Goal: Book appointment/travel/reservation

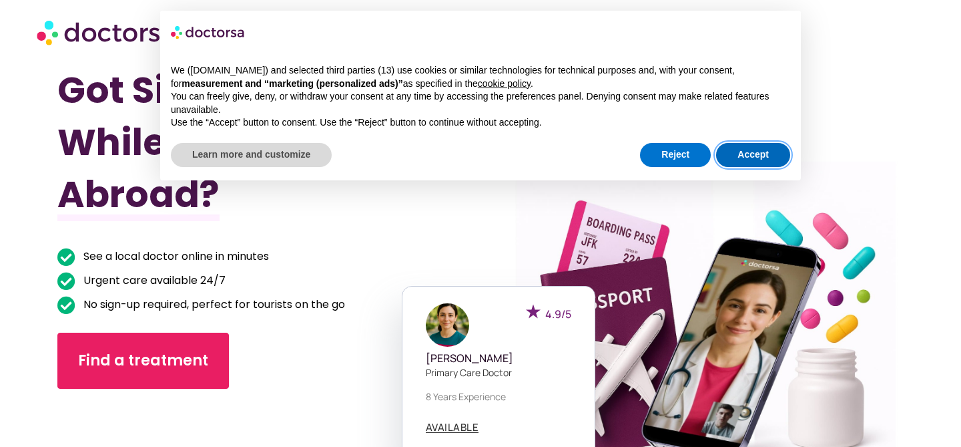
click at [724, 156] on button "Accept" at bounding box center [753, 155] width 74 height 24
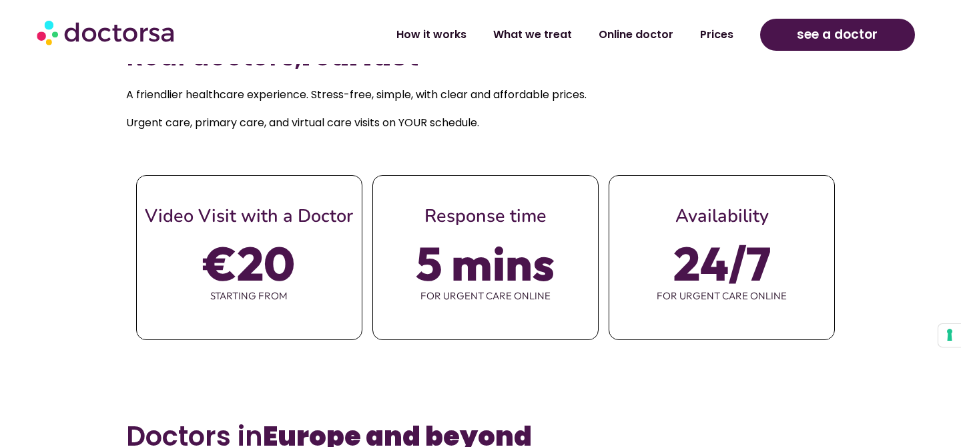
scroll to position [509, 0]
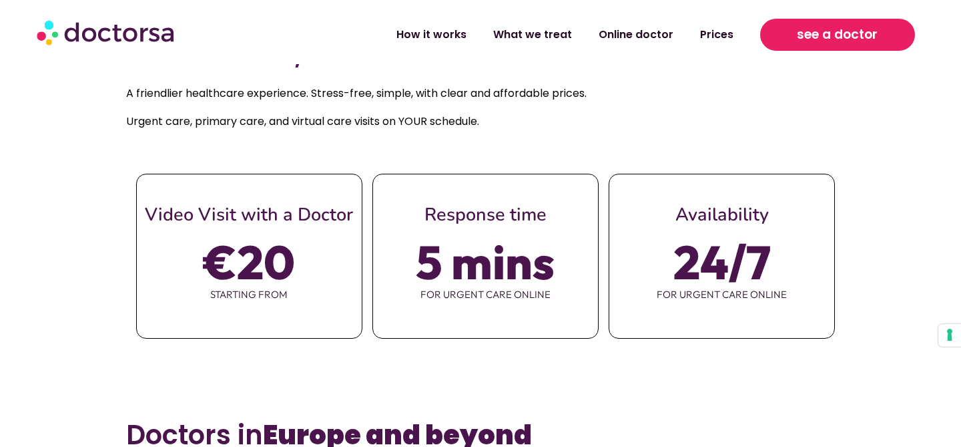
click at [829, 41] on span "see a doctor" at bounding box center [837, 34] width 81 height 21
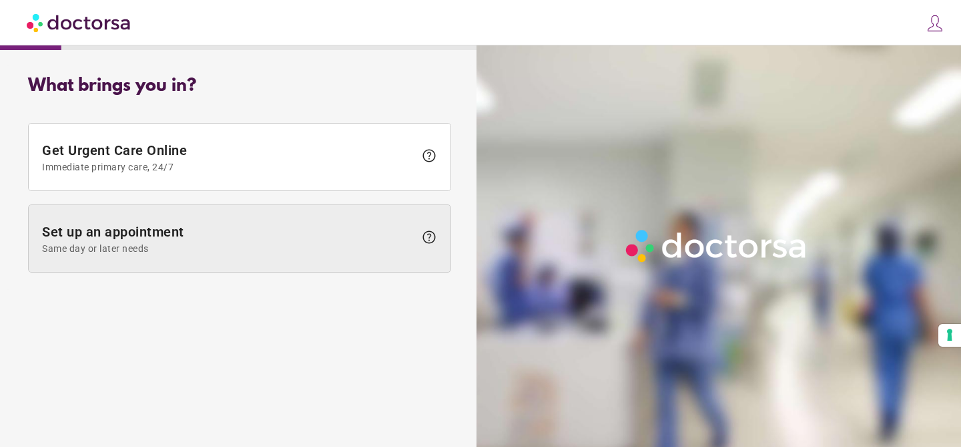
click at [270, 224] on span "Set up an appointment Same day or later needs" at bounding box center [228, 239] width 372 height 30
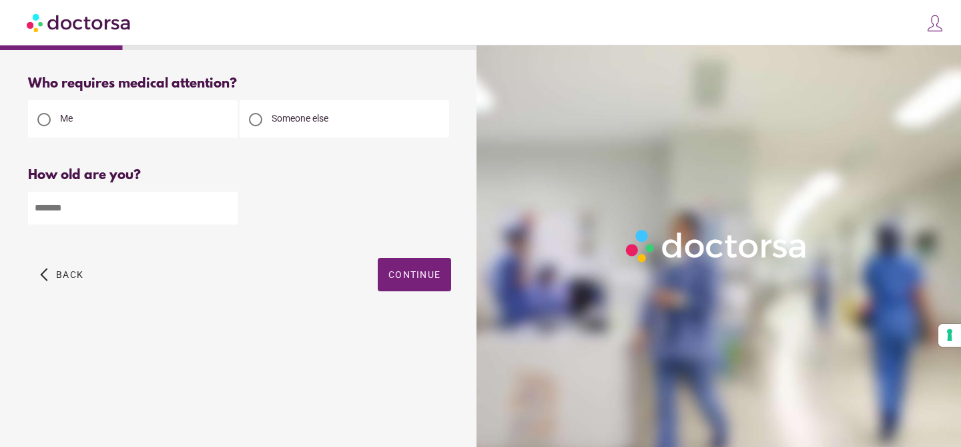
click at [274, 122] on span "Someone else" at bounding box center [300, 118] width 57 height 11
click at [138, 201] on input "number" at bounding box center [133, 208] width 210 height 33
type input "**"
click at [419, 284] on span "button" at bounding box center [414, 274] width 73 height 33
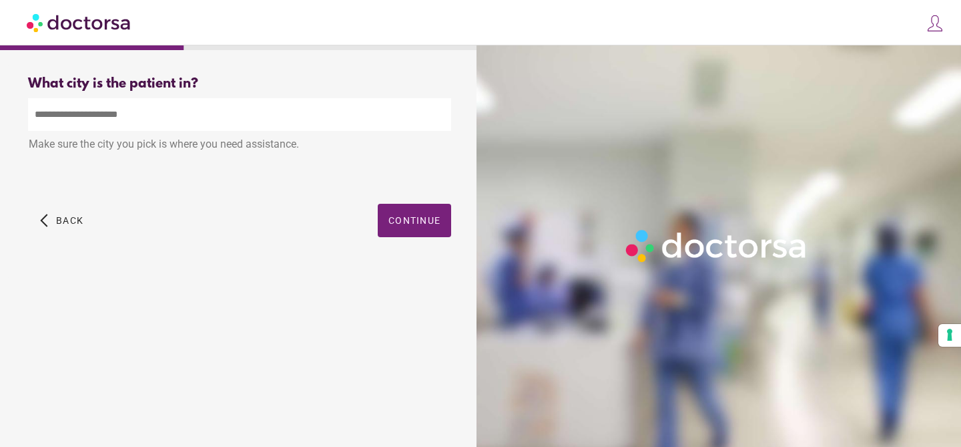
click at [158, 127] on input "text" at bounding box center [239, 114] width 423 height 33
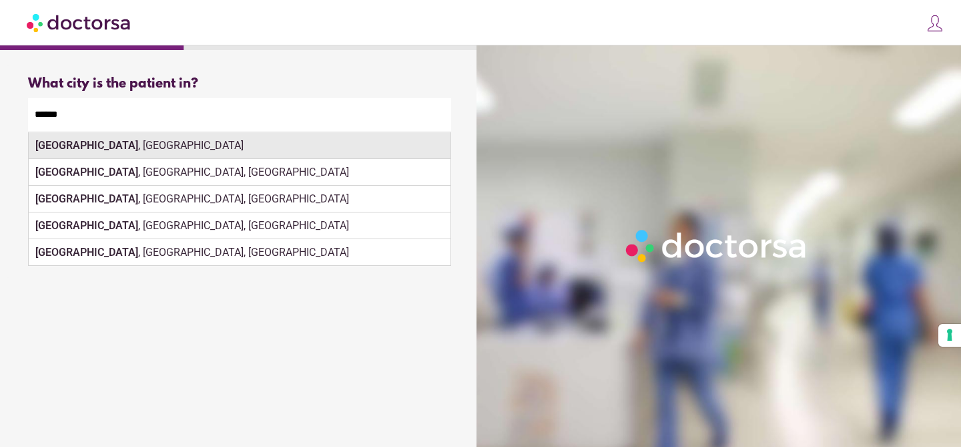
click at [109, 143] on div "Lisbon , Portugal" at bounding box center [240, 145] width 422 height 27
type input "**********"
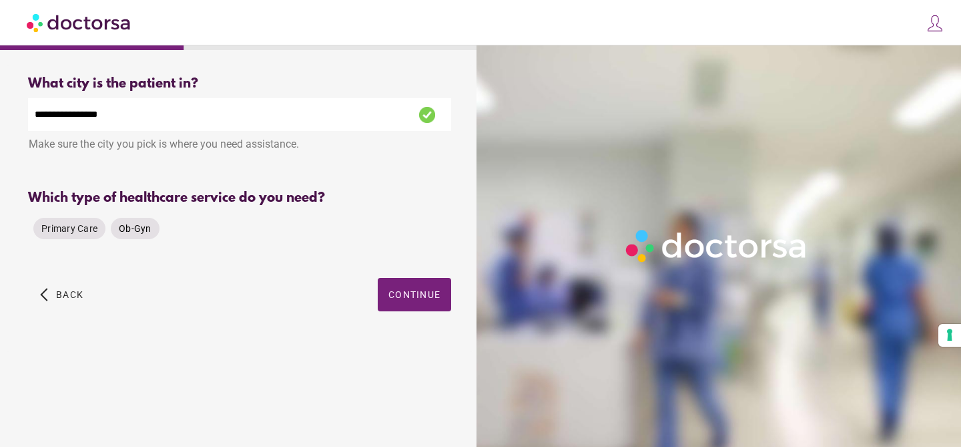
click at [140, 224] on span "Ob-Gyn" at bounding box center [135, 228] width 33 height 11
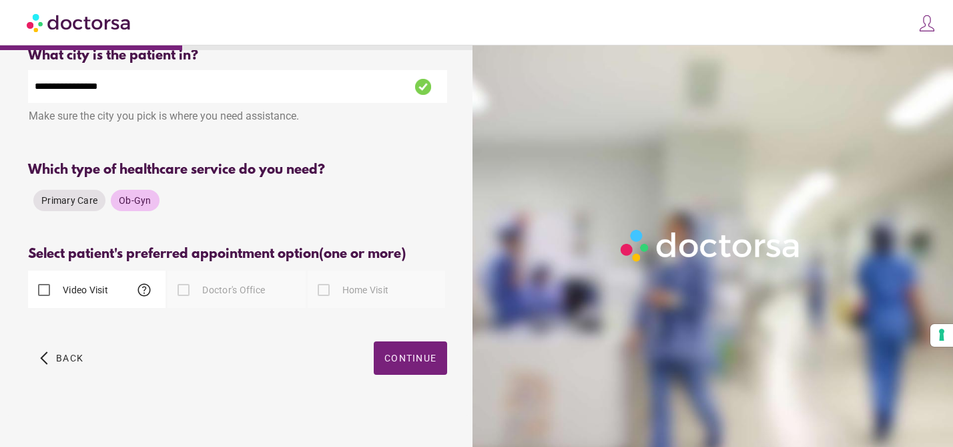
scroll to position [31, 0]
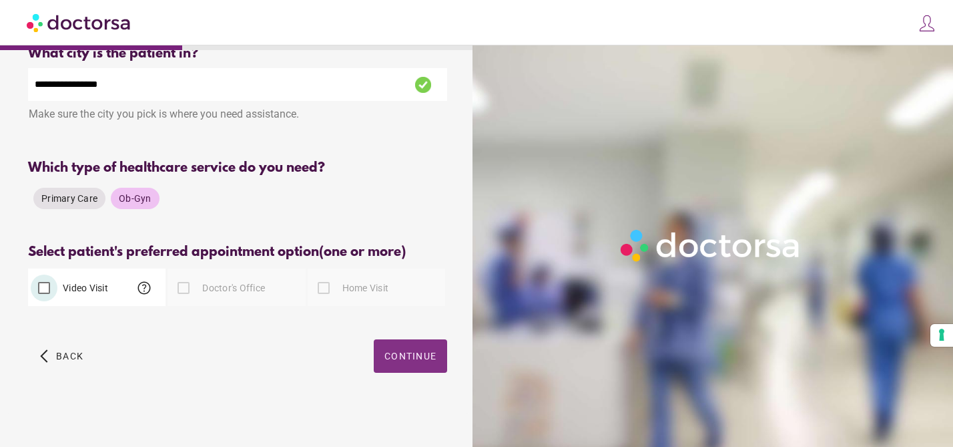
click at [397, 351] on span "Continue" at bounding box center [410, 355] width 52 height 11
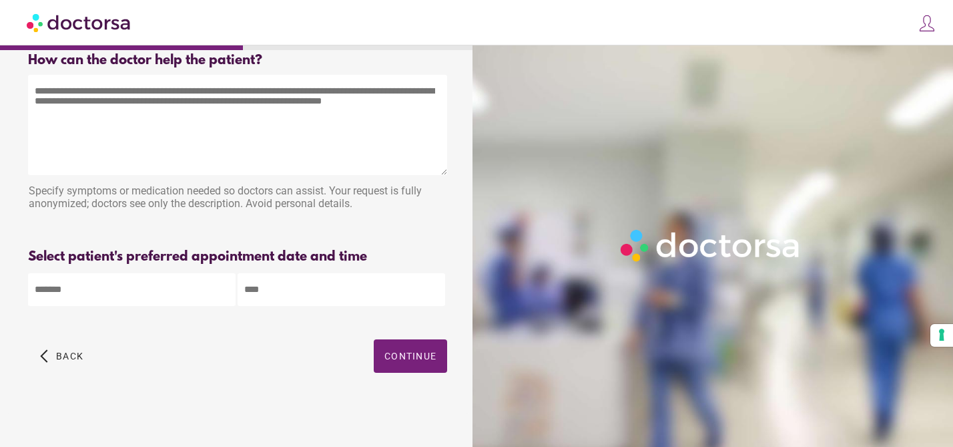
scroll to position [0, 0]
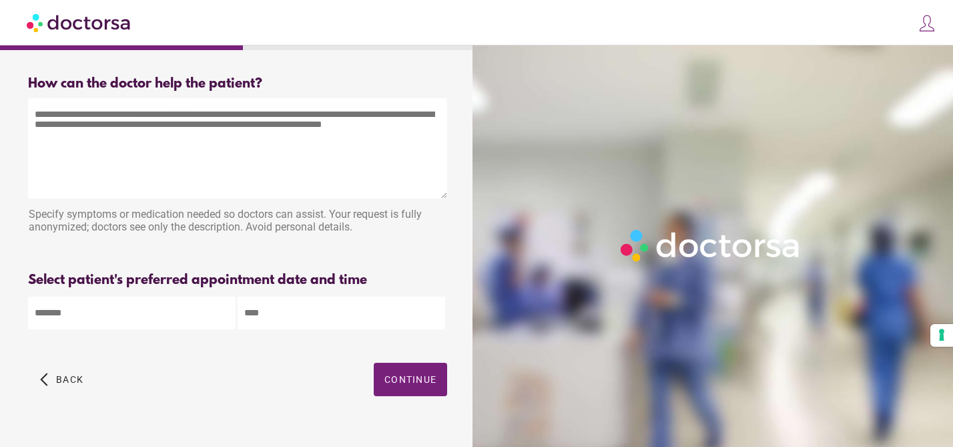
click at [154, 133] on textarea at bounding box center [237, 148] width 419 height 100
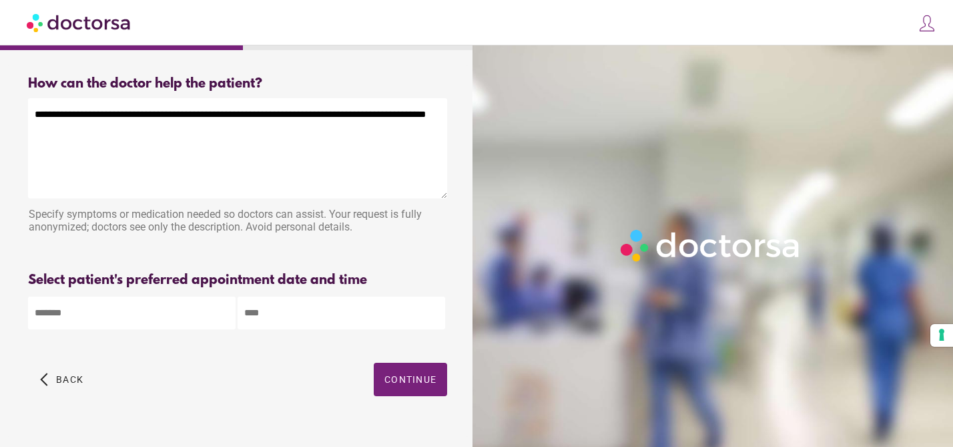
click at [154, 131] on textarea "**********" at bounding box center [237, 148] width 419 height 100
type textarea "**********"
click at [125, 312] on body "**********" at bounding box center [476, 235] width 953 height 470
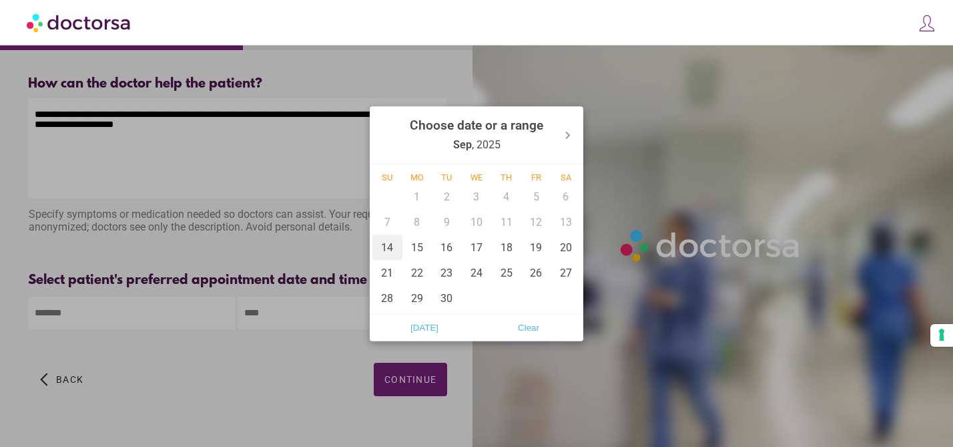
click at [395, 249] on div "14" at bounding box center [387, 246] width 30 height 25
type input "******"
click at [310, 310] on div at bounding box center [476, 223] width 953 height 447
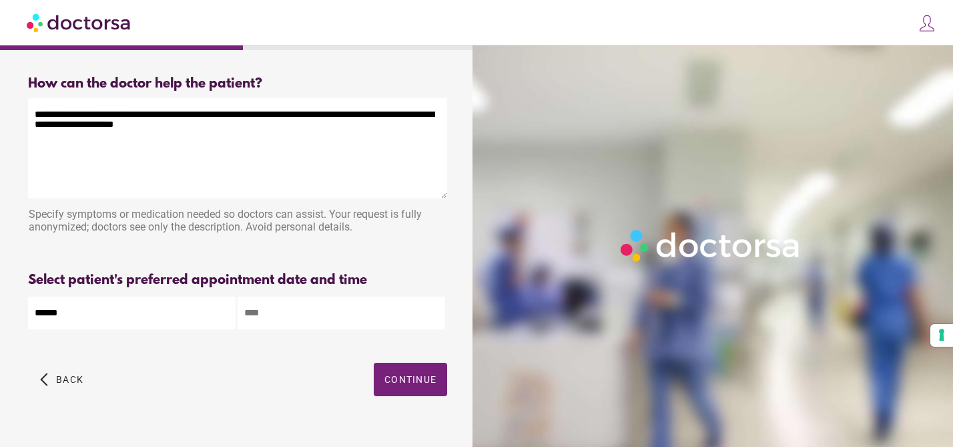
click at [290, 317] on input "text" at bounding box center [342, 312] width 208 height 33
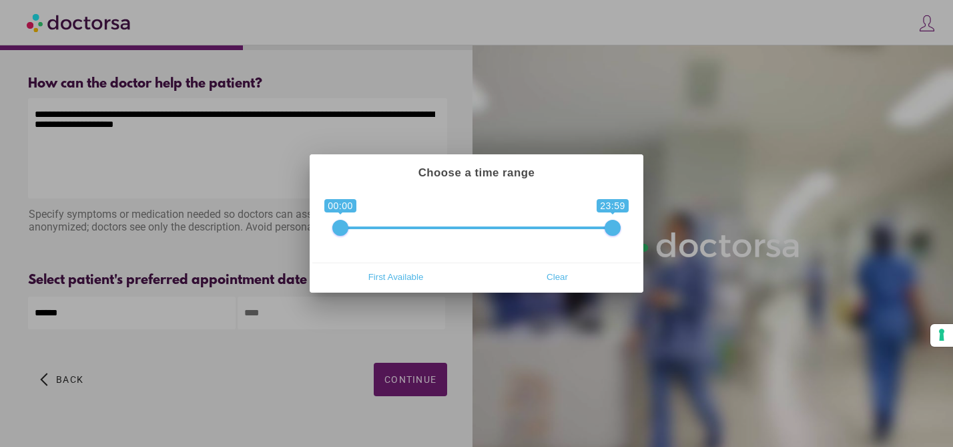
click at [340, 226] on span at bounding box center [340, 228] width 16 height 16
click at [391, 270] on span "First Available" at bounding box center [396, 276] width 154 height 20
type input "**********"
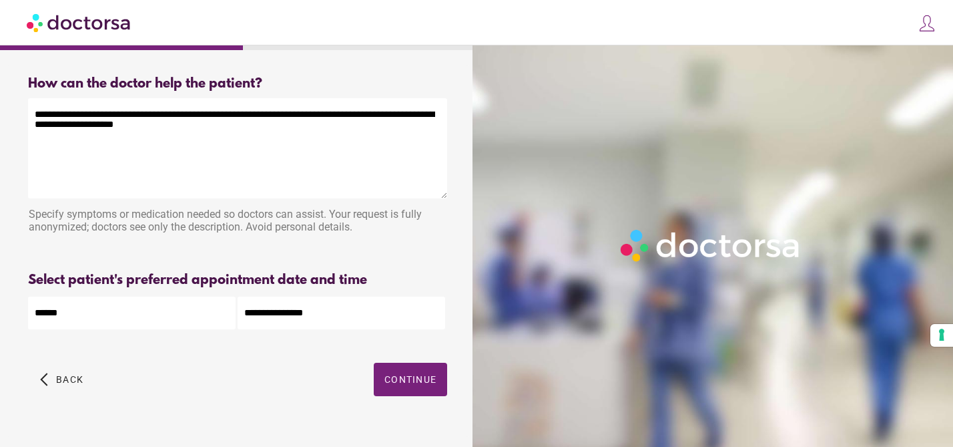
click at [378, 235] on div "Specify symptoms or medication needed so doctors can assist. Your request is fu…" at bounding box center [237, 222] width 419 height 42
click at [403, 384] on span "Continue" at bounding box center [410, 379] width 52 height 11
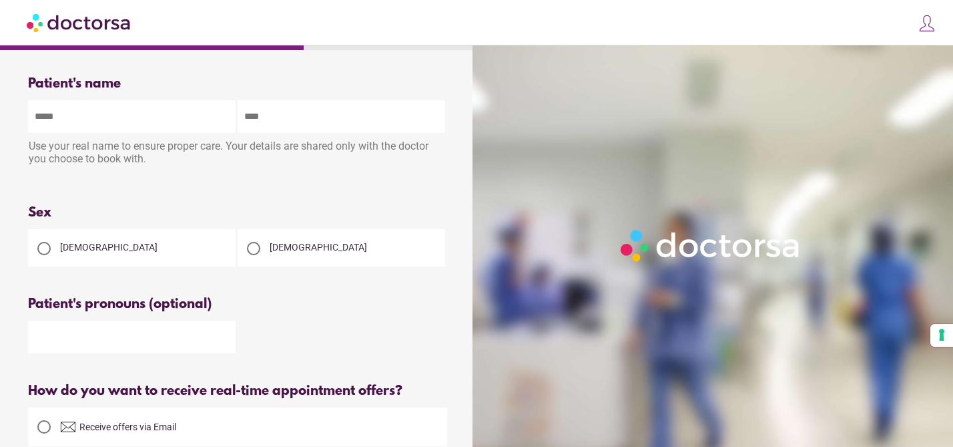
click at [117, 119] on input "text" at bounding box center [132, 116] width 208 height 33
type input "*******"
type input "******"
click at [57, 240] on div at bounding box center [44, 248] width 32 height 32
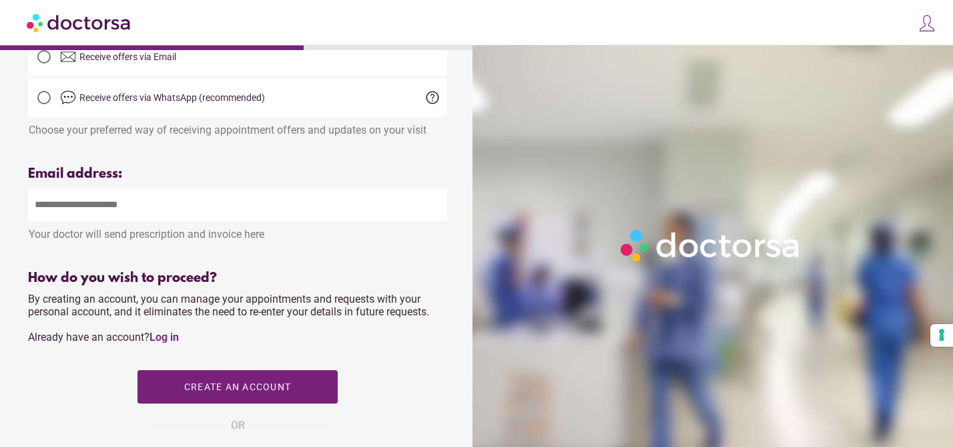
scroll to position [373, 0]
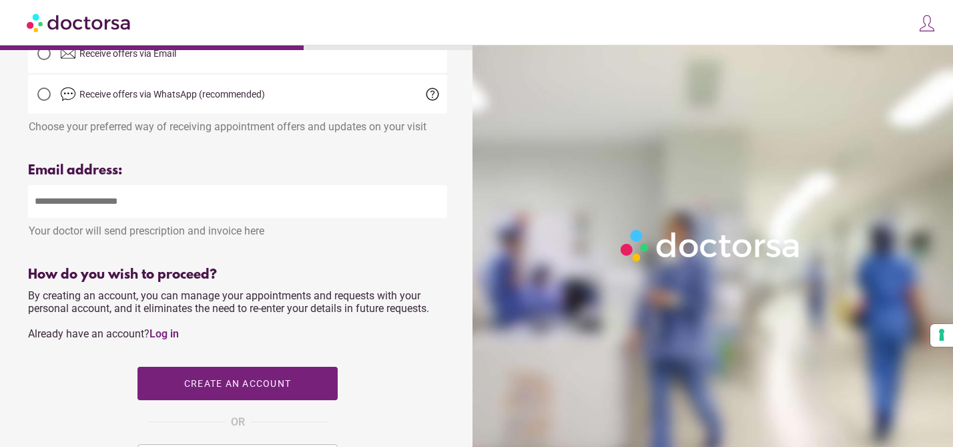
click at [140, 198] on input "email" at bounding box center [237, 201] width 419 height 33
click at [264, 236] on div "Your doctor will send prescription and invoice here" at bounding box center [237, 227] width 419 height 19
click at [227, 218] on input "email" at bounding box center [237, 201] width 419 height 33
type input "**********"
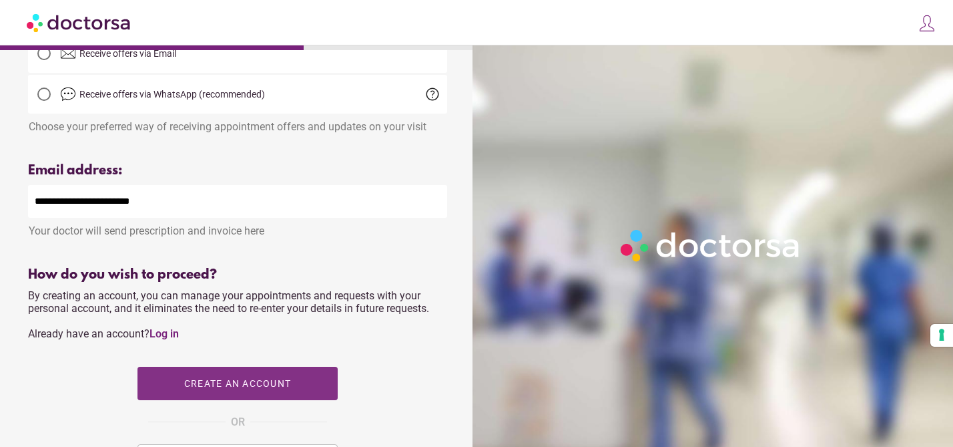
scroll to position [517, 0]
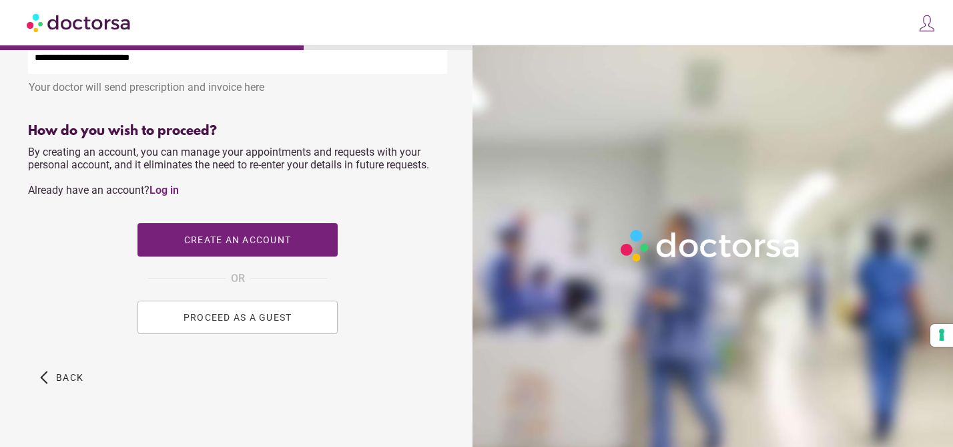
click at [235, 322] on span "PROCEED AS A GUEST" at bounding box center [238, 317] width 109 height 11
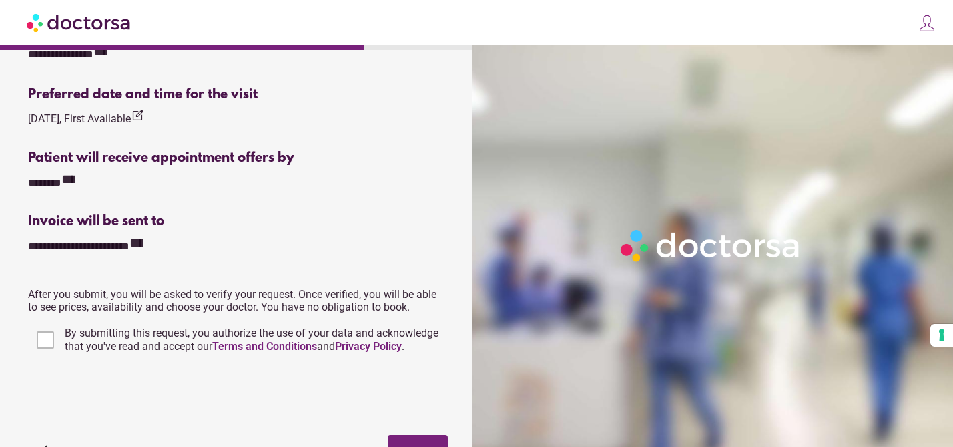
scroll to position [338, 0]
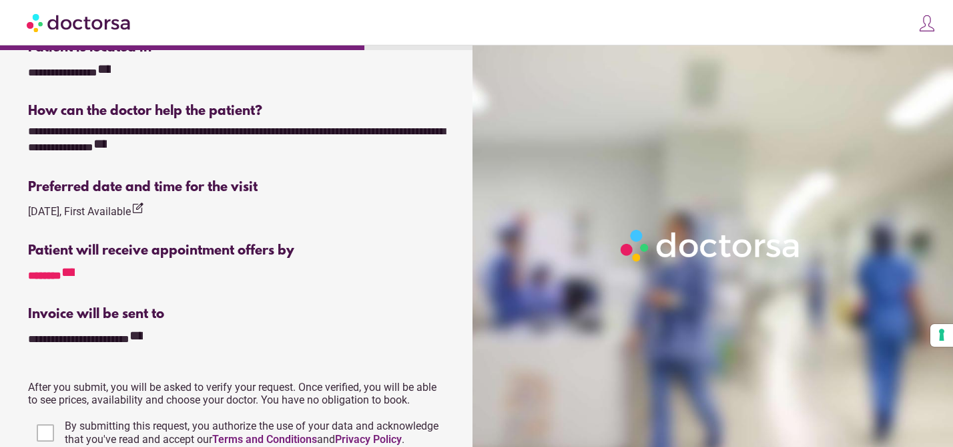
click at [75, 266] on icon "**********" at bounding box center [67, 271] width 13 height 13
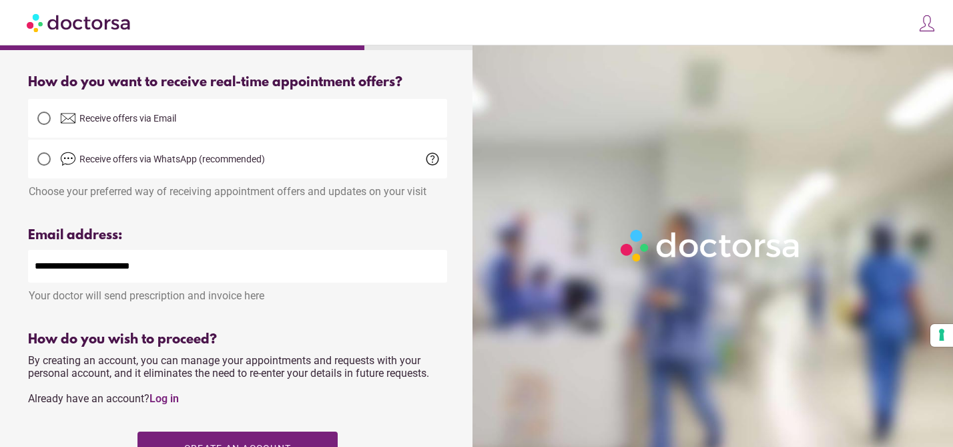
scroll to position [290, 0]
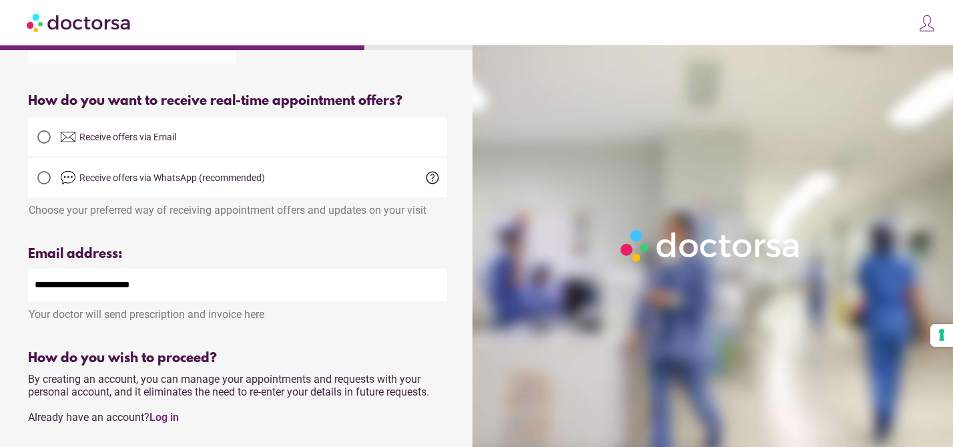
click at [126, 142] on span "Receive offers via Email" at bounding box center [127, 136] width 97 height 11
click at [189, 186] on span "Receive offers via WhatsApp (recommended)" at bounding box center [253, 178] width 387 height 16
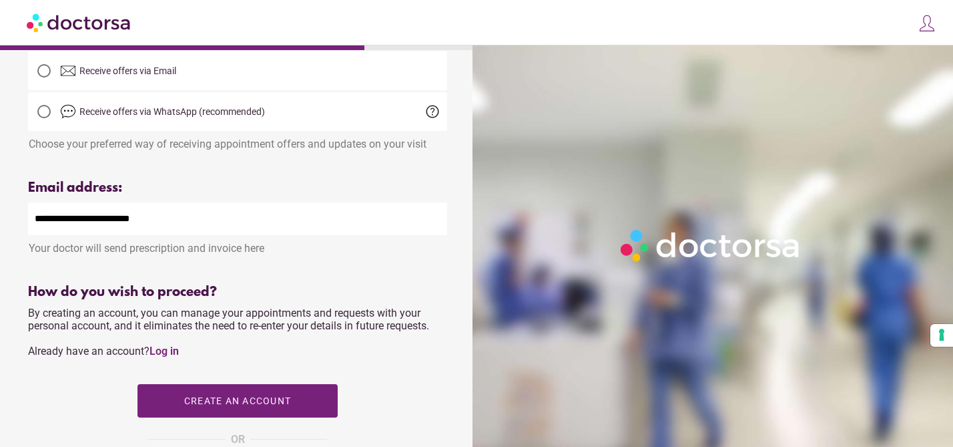
scroll to position [297, 0]
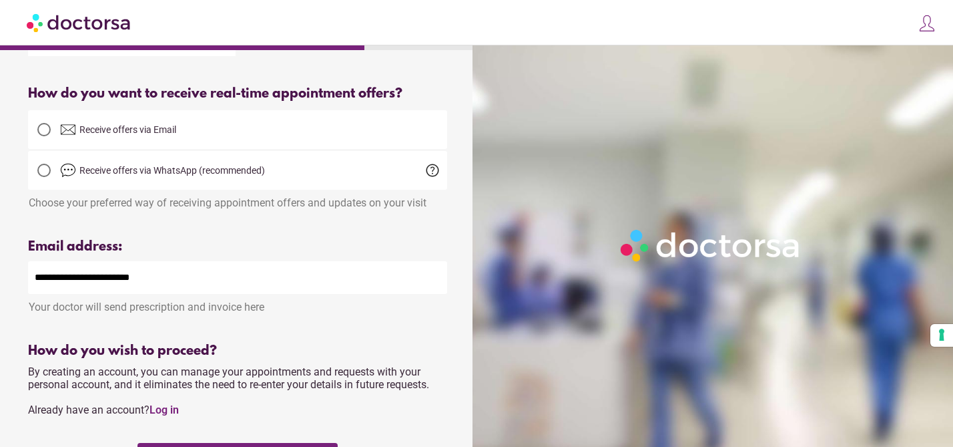
click at [429, 172] on span "help" at bounding box center [433, 170] width 16 height 16
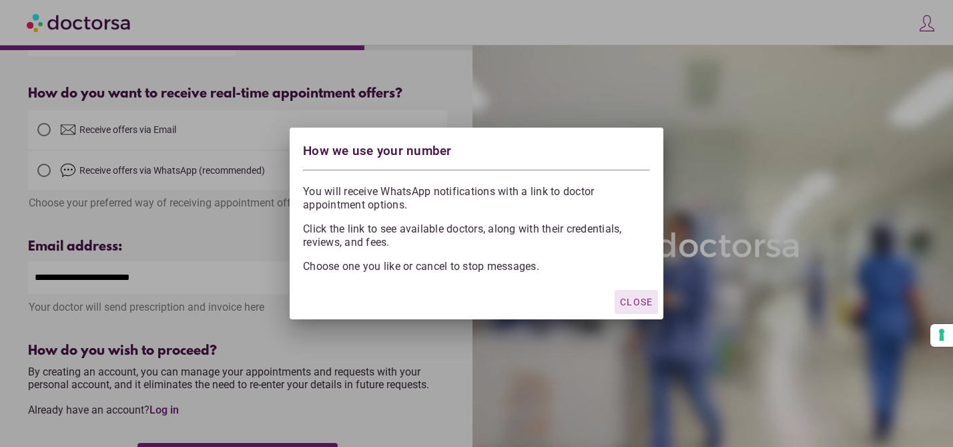
click at [427, 111] on div at bounding box center [476, 223] width 953 height 447
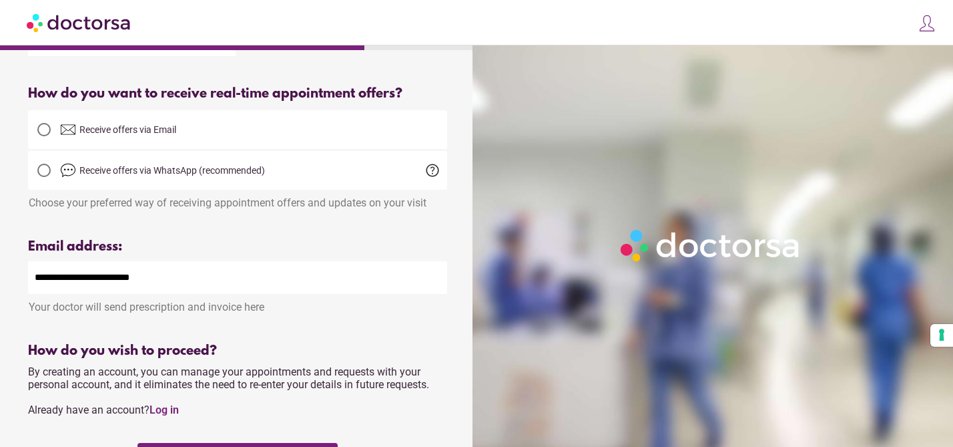
click at [155, 149] on div "Receive offers via Email" at bounding box center [237, 129] width 419 height 39
click at [156, 138] on span "Receive offers via Email" at bounding box center [253, 129] width 387 height 16
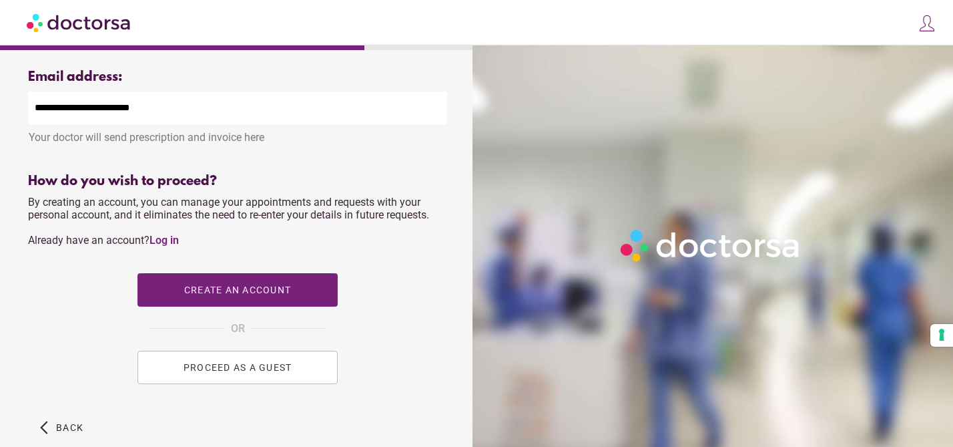
scroll to position [523, 0]
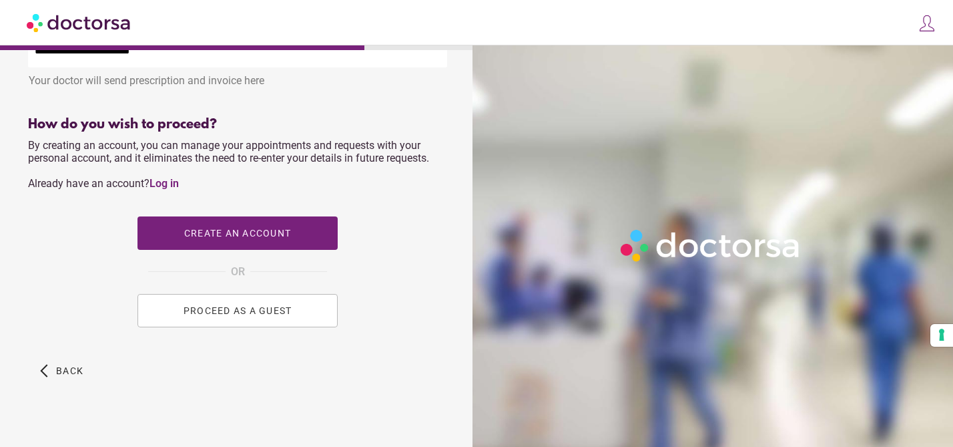
click at [245, 304] on button "PROCEED AS A GUEST" at bounding box center [238, 310] width 200 height 33
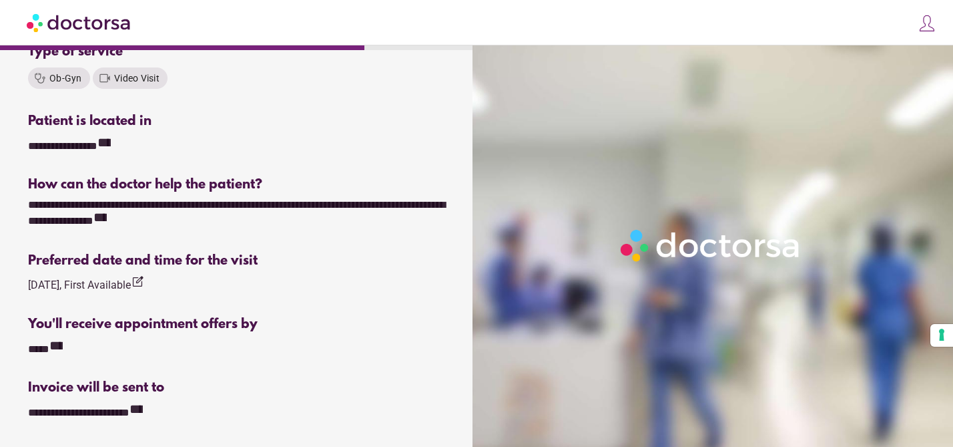
scroll to position [526, 0]
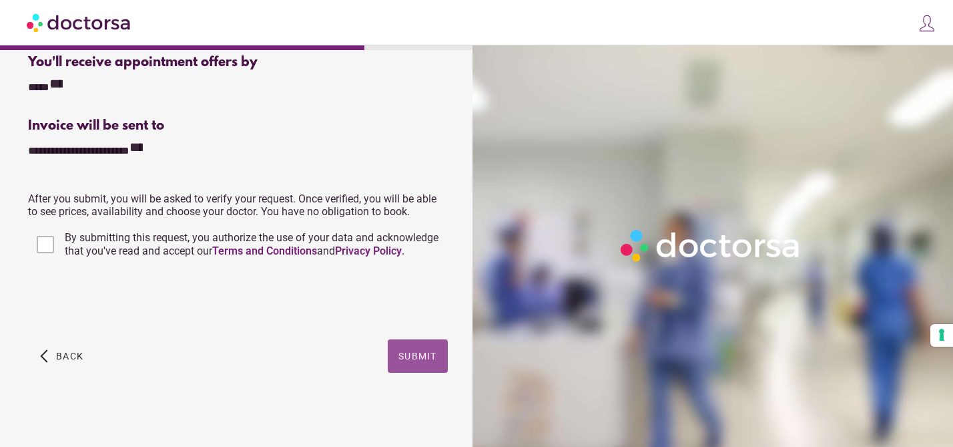
click at [414, 346] on span "button" at bounding box center [418, 355] width 60 height 33
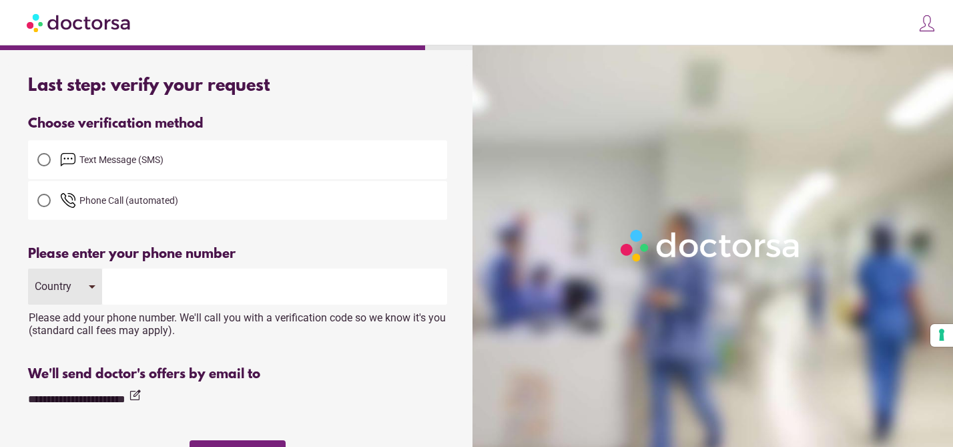
click at [89, 158] on span "Text Message (SMS)" at bounding box center [121, 159] width 84 height 11
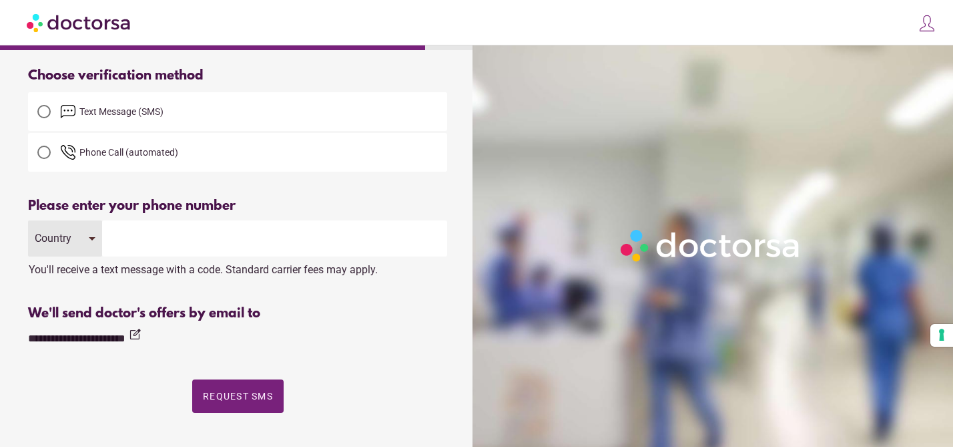
scroll to position [53, 0]
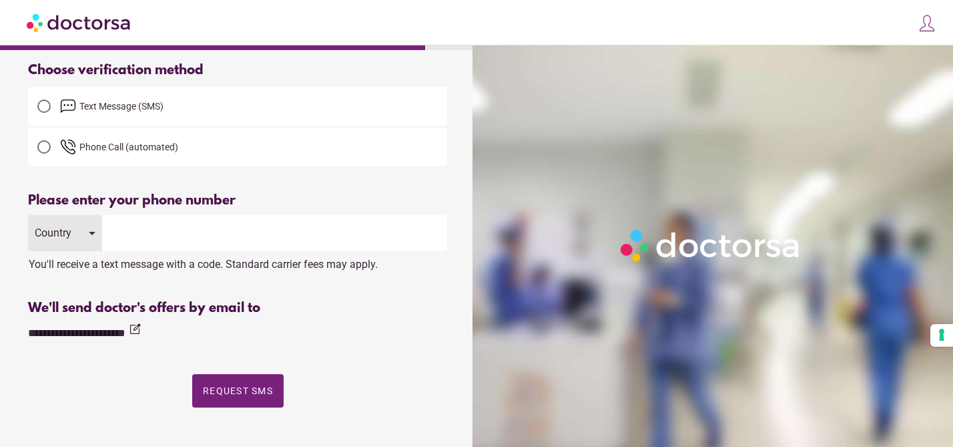
click at [168, 234] on input "tel" at bounding box center [274, 233] width 345 height 36
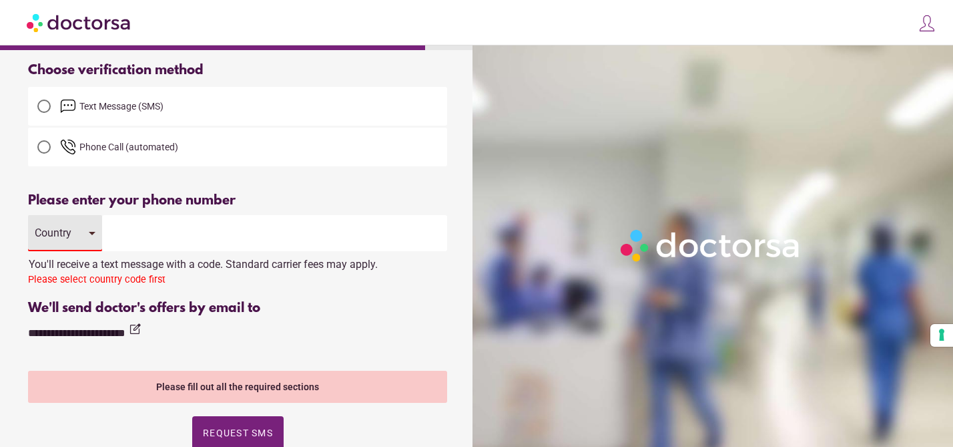
click at [61, 237] on div "Country" at bounding box center [55, 232] width 41 height 13
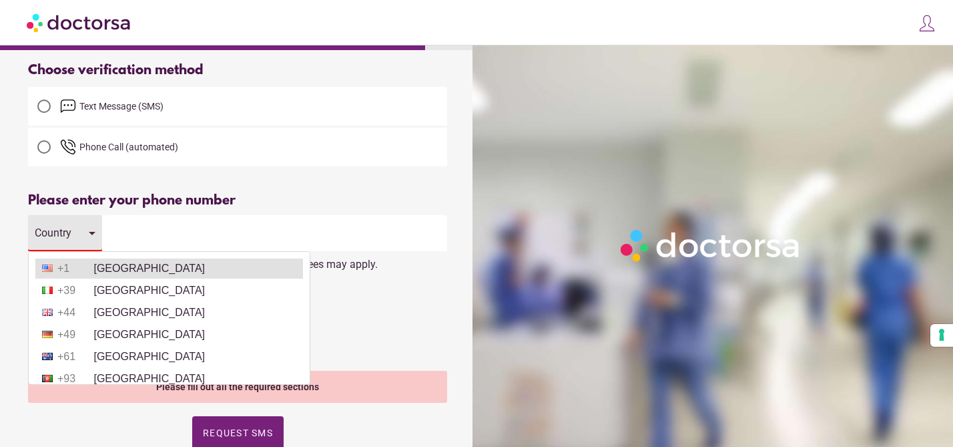
click at [102, 264] on li "+1 [GEOGRAPHIC_DATA]" at bounding box center [169, 268] width 268 height 20
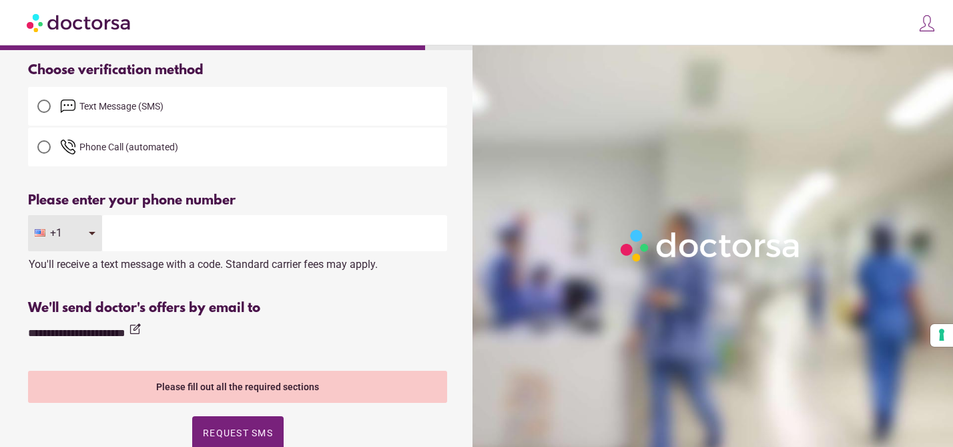
click at [152, 237] on input "tel" at bounding box center [274, 233] width 345 height 36
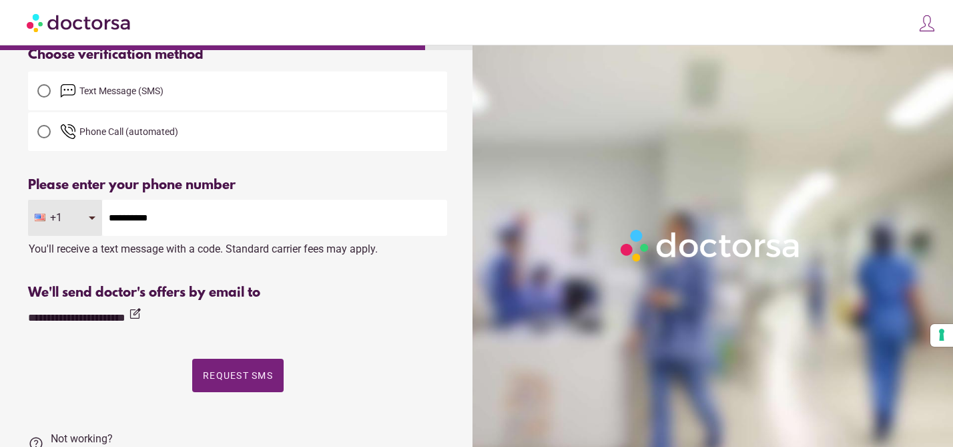
scroll to position [75, 0]
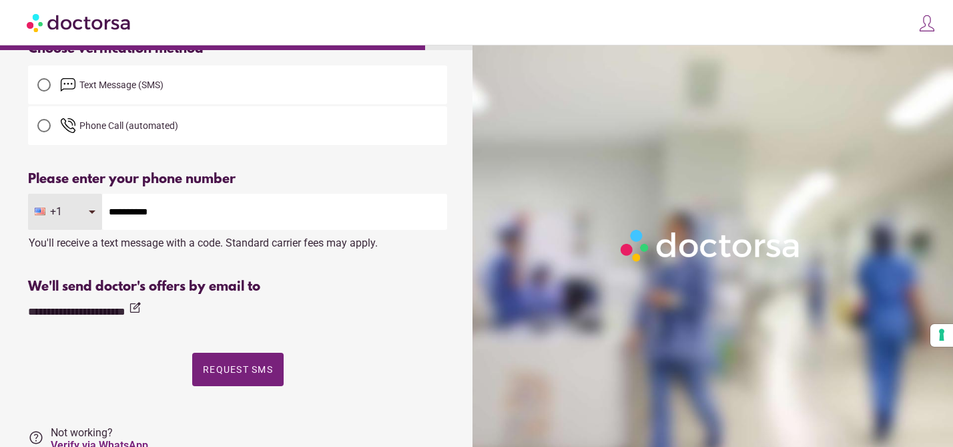
type input "**********"
click at [263, 319] on div "**********" at bounding box center [237, 289] width 419 height 234
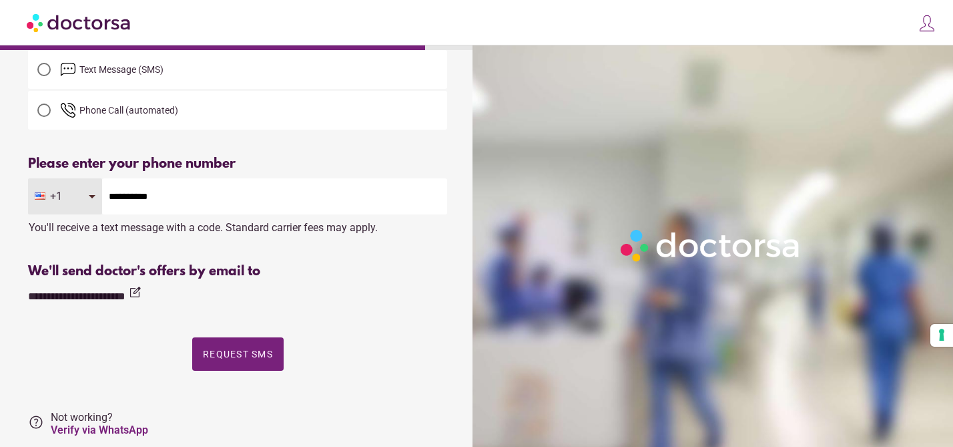
scroll to position [97, 0]
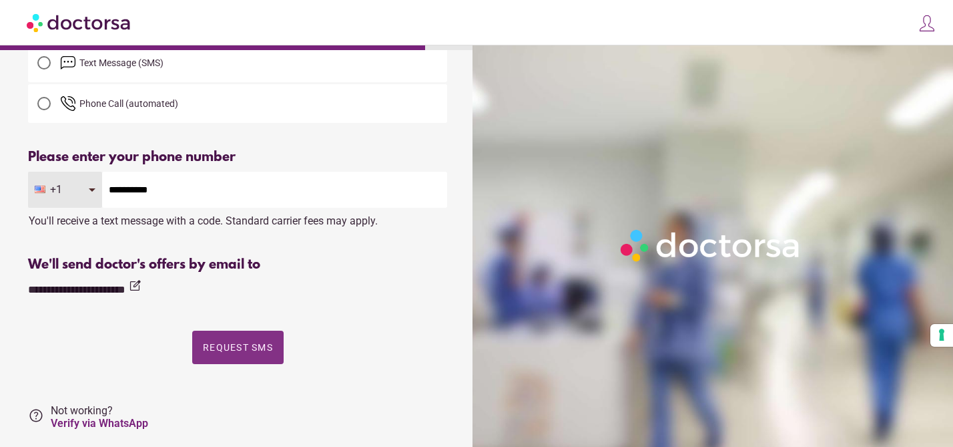
click at [226, 336] on span "button" at bounding box center [237, 346] width 91 height 33
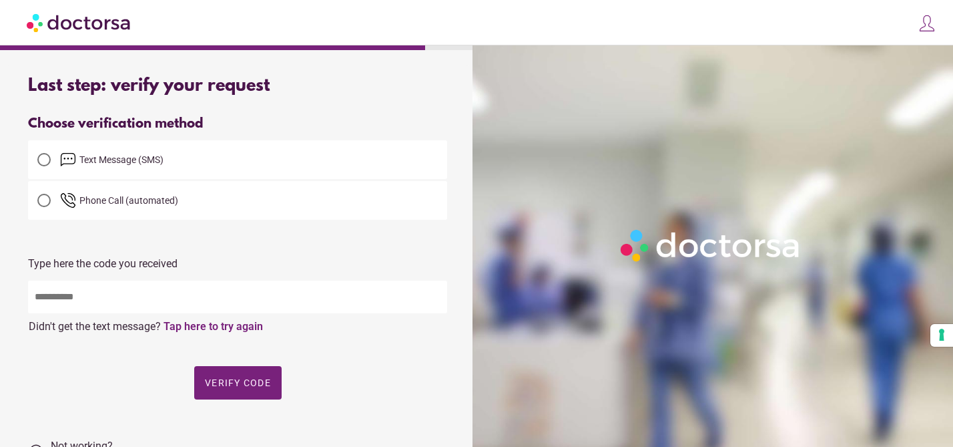
scroll to position [0, 0]
click at [123, 308] on input "text" at bounding box center [237, 296] width 419 height 33
click at [125, 246] on div at bounding box center [237, 233] width 419 height 27
click at [108, 299] on input "text" at bounding box center [237, 296] width 419 height 33
click at [280, 117] on div "Choose verification method" at bounding box center [237, 123] width 419 height 15
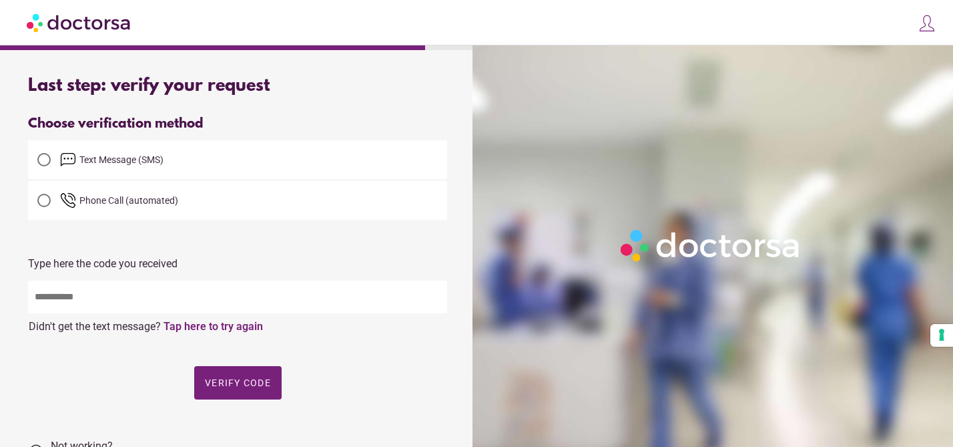
scroll to position [126, 0]
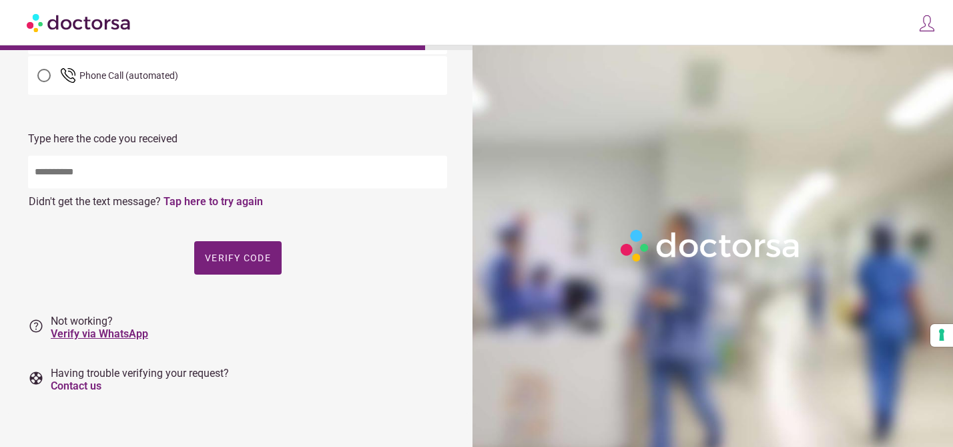
click at [115, 333] on link "Verify via WhatsApp" at bounding box center [99, 333] width 97 height 13
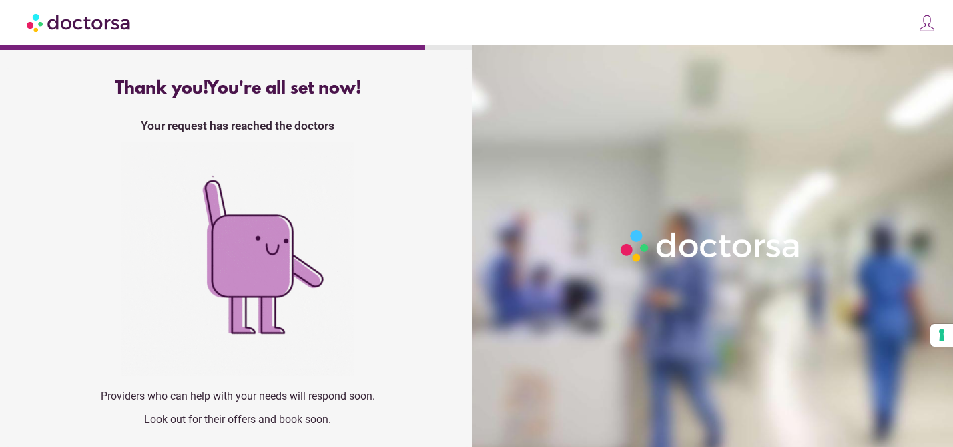
scroll to position [0, 0]
